Goal: Task Accomplishment & Management: Manage account settings

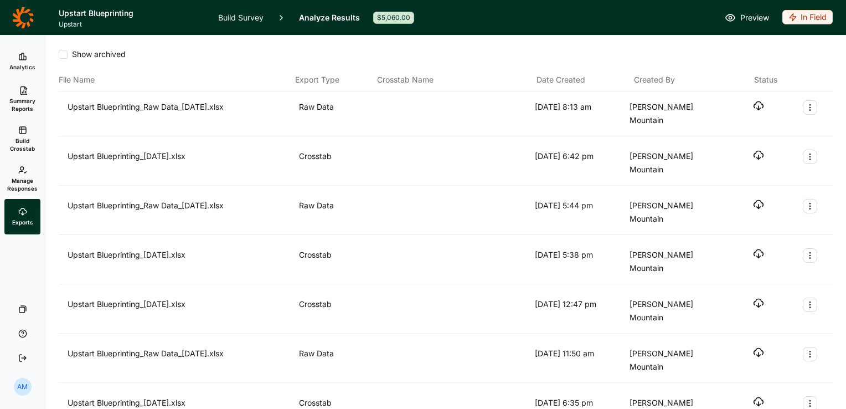
click at [30, 174] on link "Manage Responses" at bounding box center [22, 179] width 36 height 40
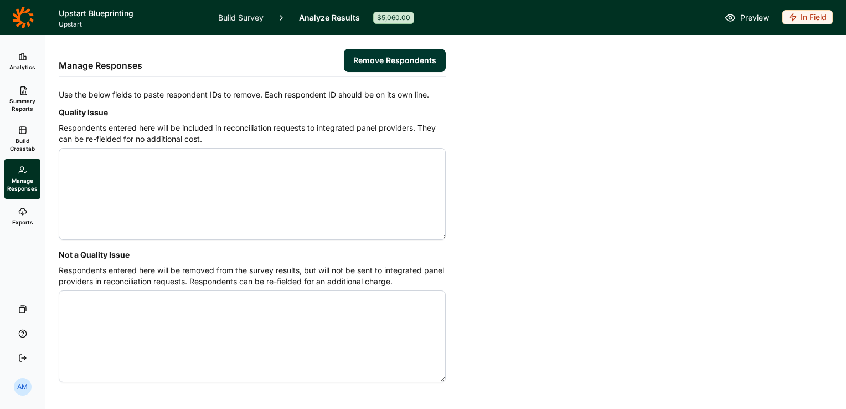
click at [97, 161] on textarea "Quality Issue" at bounding box center [252, 194] width 387 height 92
paste textarea "4608161 4608310 4608421 4608472"
type textarea "4584228 4584241 4584690 4584788 4584794 4600254 4604410 4604695 4604706 4604755…"
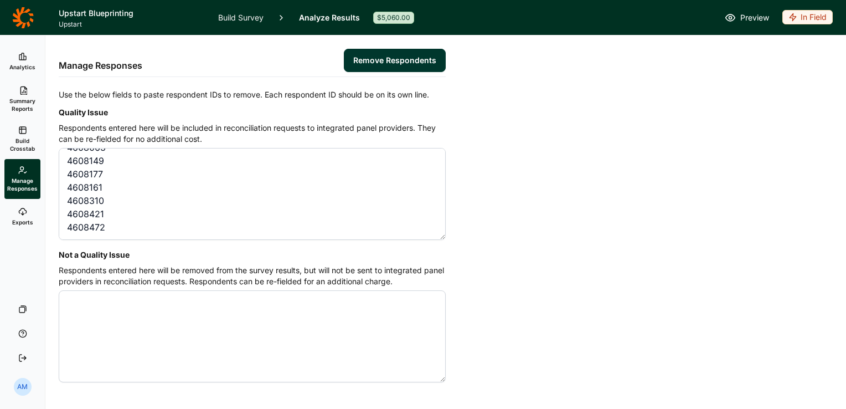
click at [419, 55] on button "Remove Respondents" at bounding box center [395, 60] width 102 height 23
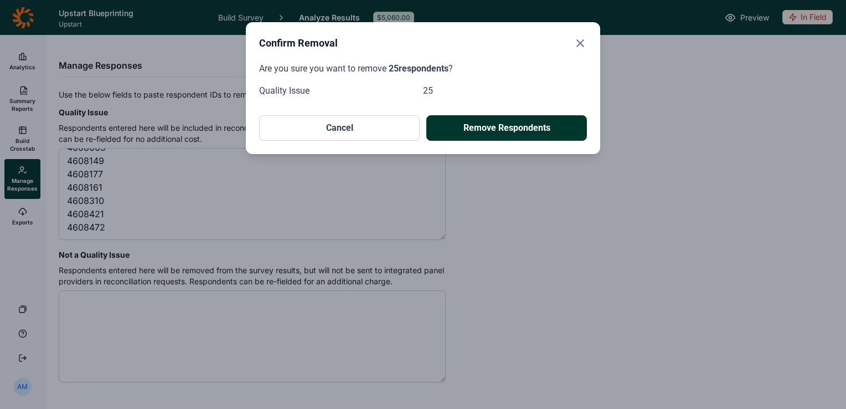
click at [538, 143] on div "Confirm Removal Are you sure you want to remove 25 respondents ? Quality Issue …" at bounding box center [423, 88] width 354 height 132
click at [535, 134] on button "Remove Respondents" at bounding box center [506, 127] width 161 height 25
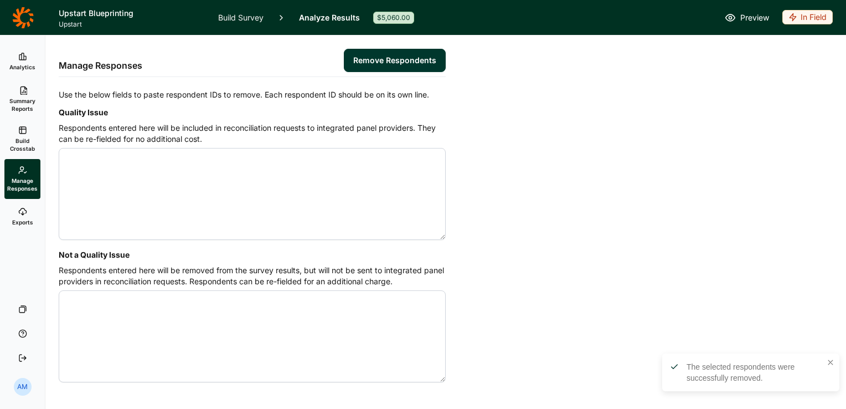
scroll to position [0, 0]
click at [30, 61] on link "Analytics" at bounding box center [22, 61] width 36 height 35
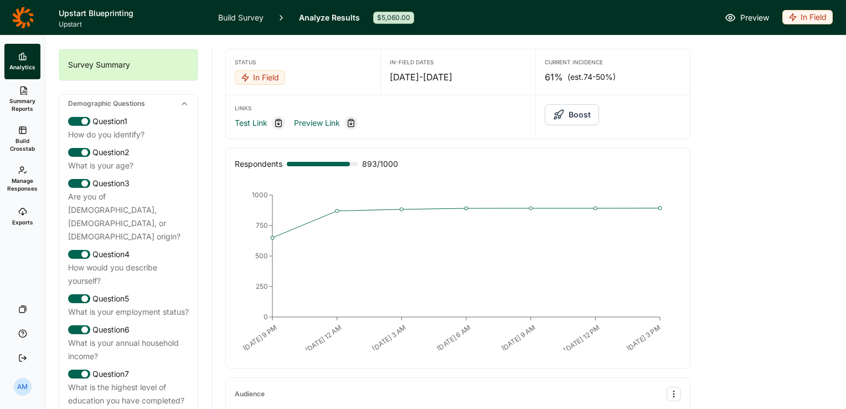
click at [24, 138] on span "Build Crosstab" at bounding box center [22, 145] width 27 height 16
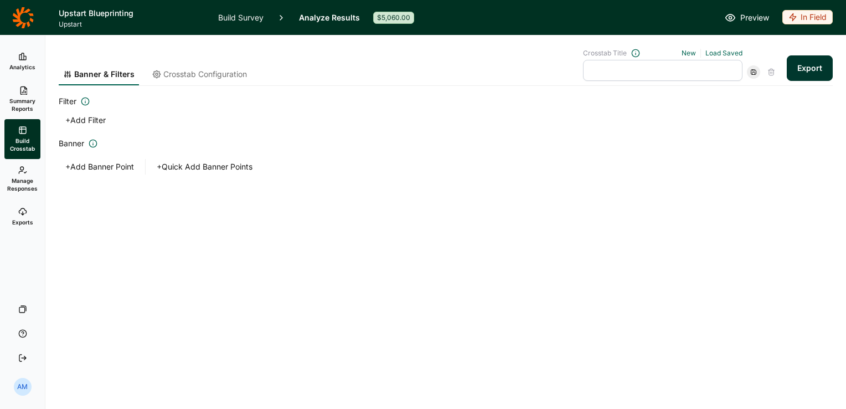
click at [810, 60] on button "Export" at bounding box center [810, 67] width 46 height 25
click at [753, 373] on div "Your export has been requested. You can download your file here ." at bounding box center [755, 372] width 136 height 22
click at [742, 376] on link "download your file here" at bounding box center [744, 377] width 87 height 9
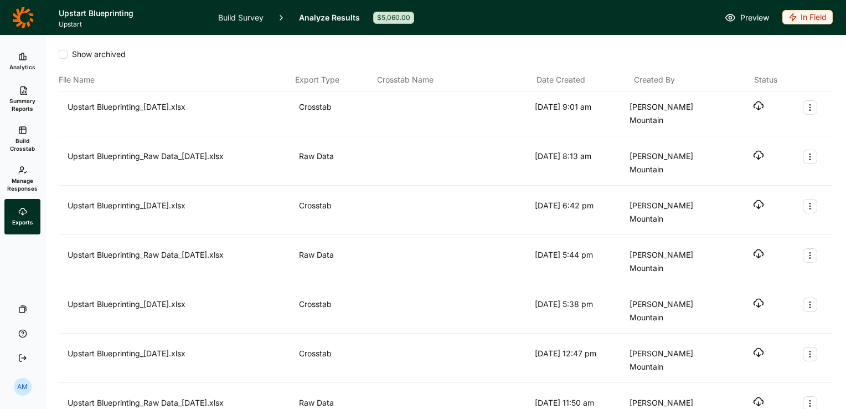
click at [754, 108] on use "button" at bounding box center [758, 106] width 9 height 8
